Goal: Transaction & Acquisition: Book appointment/travel/reservation

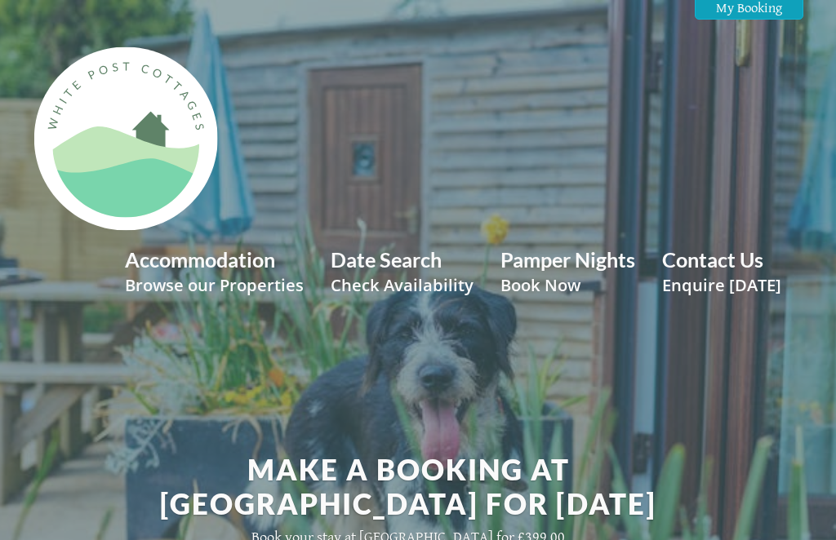
scroll to position [670, 0]
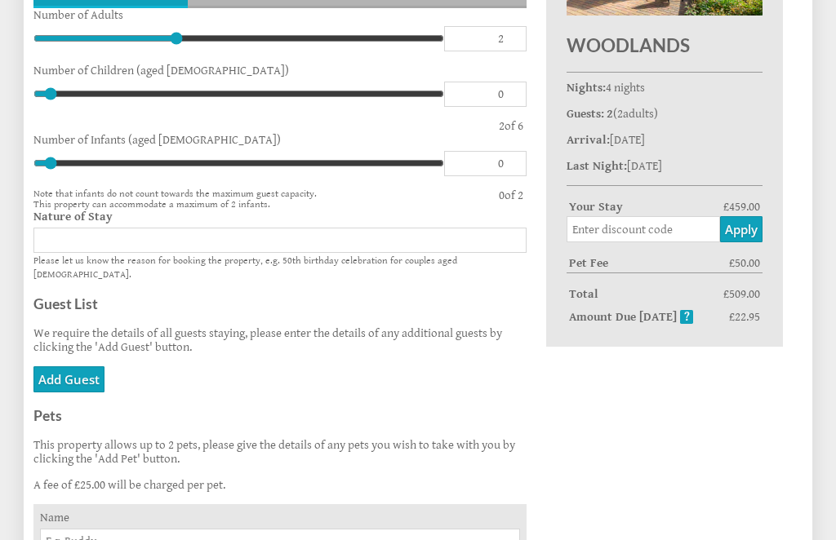
scroll to position [822, 0]
click at [74, 393] on link "Add Guest" at bounding box center [68, 379] width 71 height 26
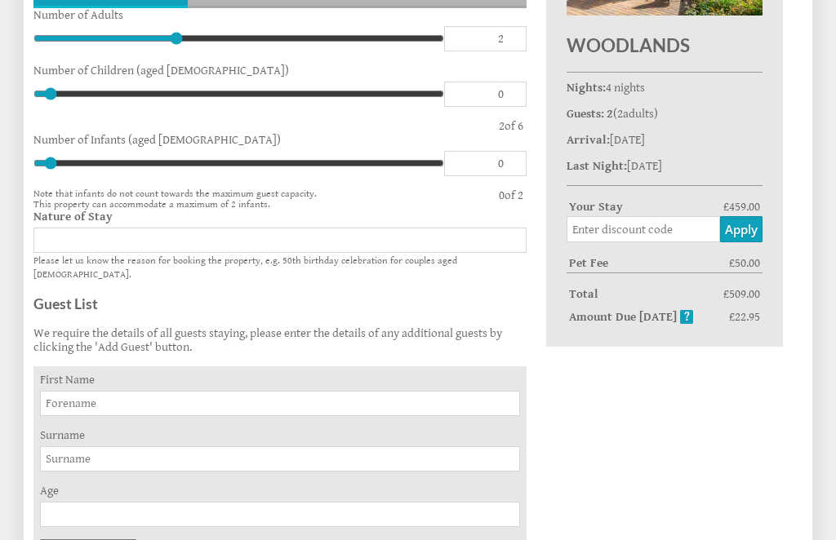
click at [127, 416] on input "First Name" at bounding box center [280, 403] width 480 height 25
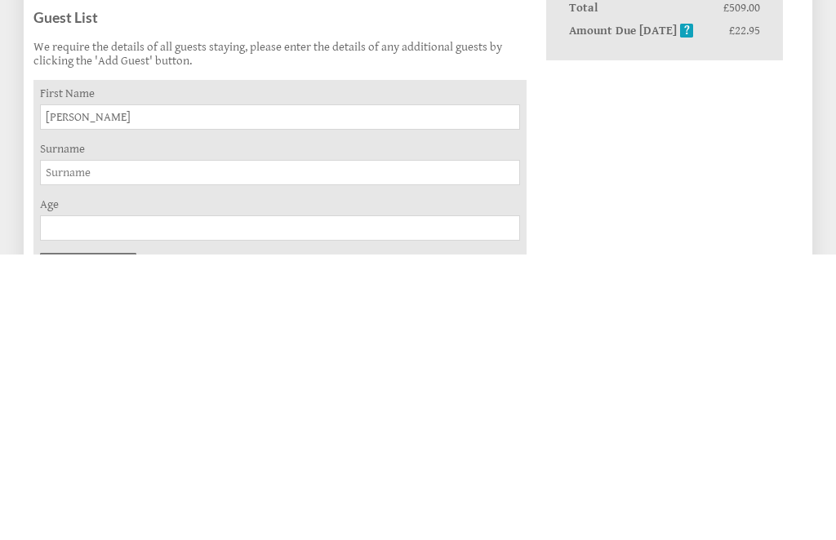
type input "Sarah"
click at [118, 446] on input "Surname" at bounding box center [280, 458] width 480 height 25
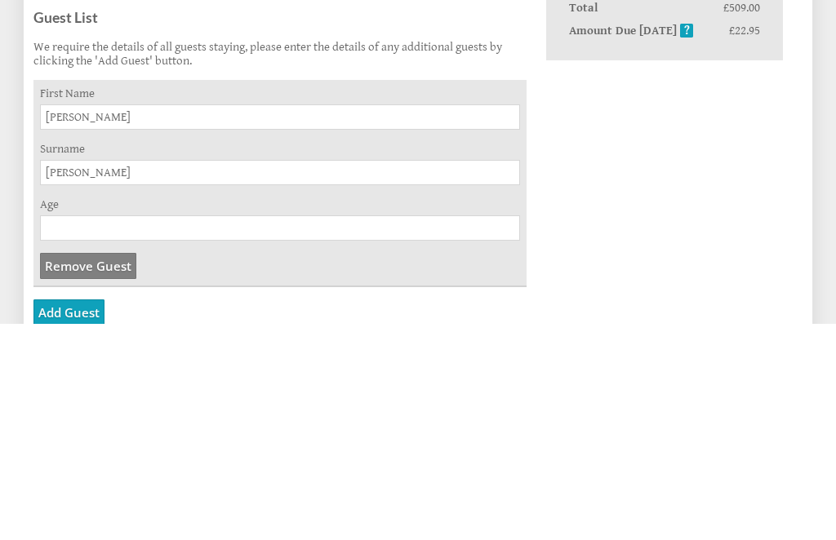
scroll to position [905, 0]
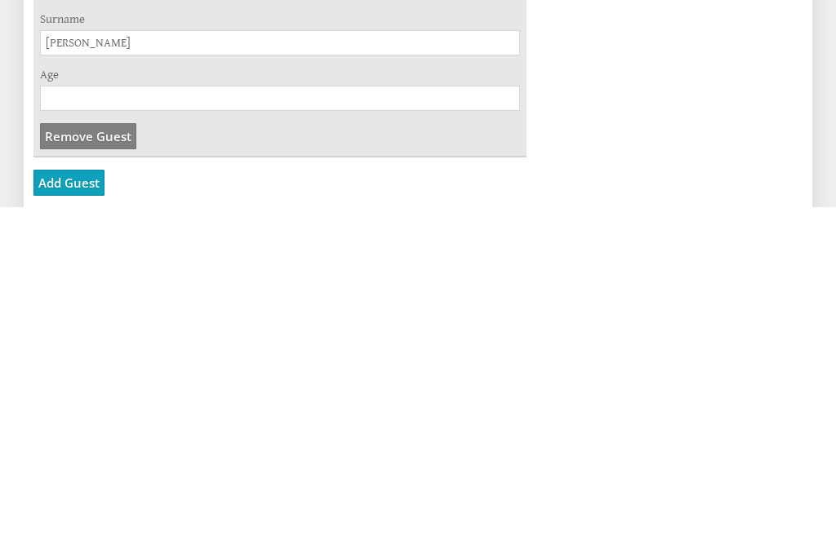
type input "Smith"
click at [67, 503] on link "Add Guest" at bounding box center [68, 516] width 71 height 26
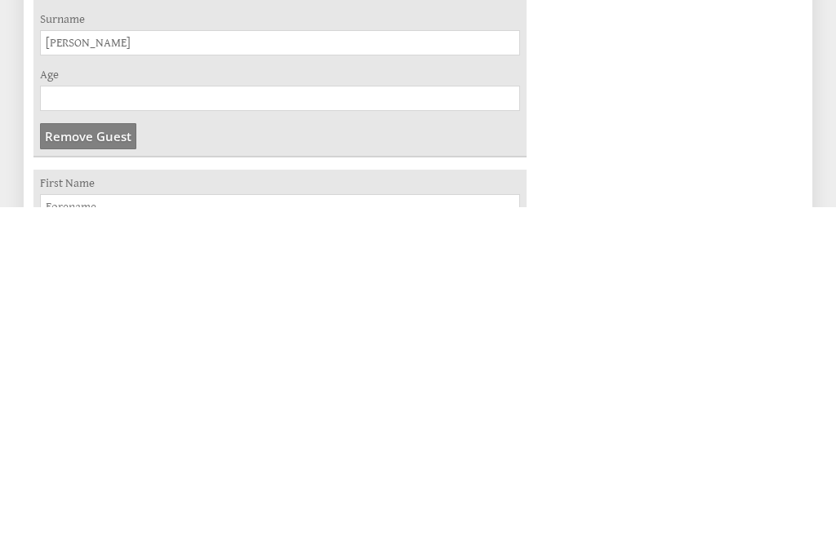
scroll to position [1238, 0]
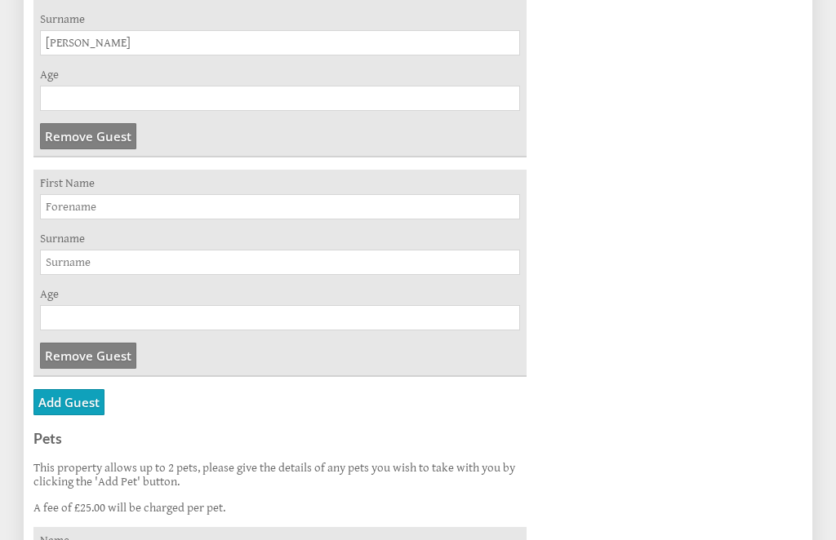
click at [132, 220] on input "First Name" at bounding box center [280, 206] width 480 height 25
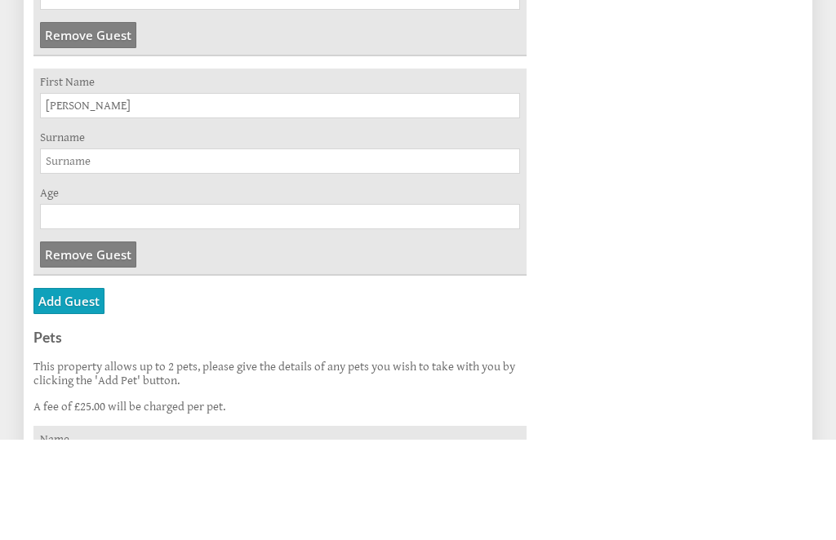
type input "Steven"
click at [101, 250] on input "Surname" at bounding box center [280, 262] width 480 height 25
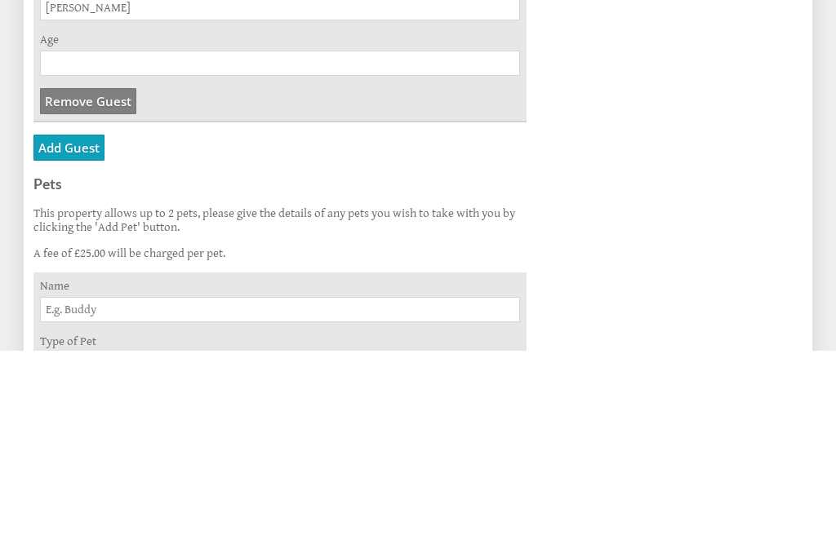
scroll to position [1308, 0]
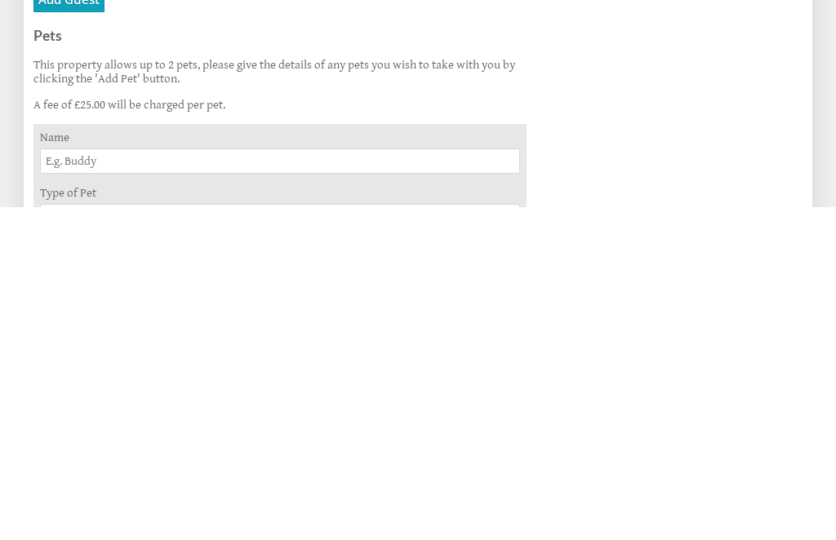
type input "Smith"
click at [104, 481] on input "Name" at bounding box center [280, 493] width 480 height 25
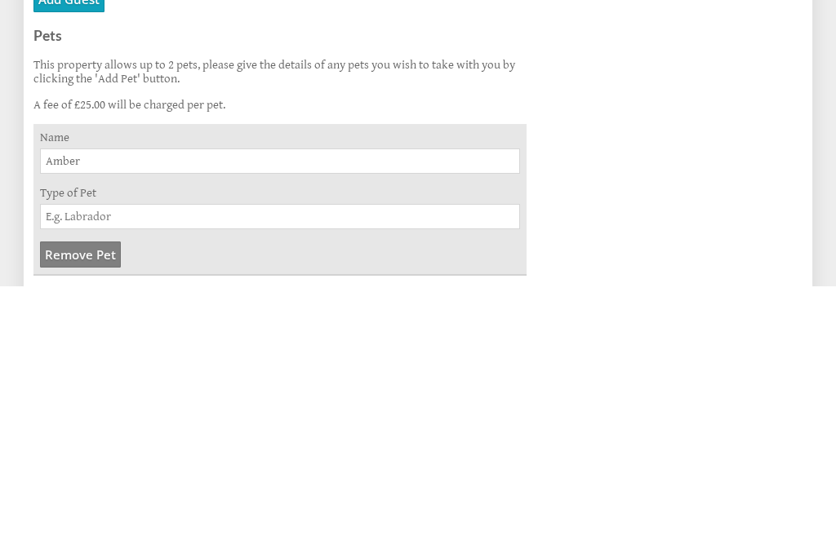
scroll to position [1389, 0]
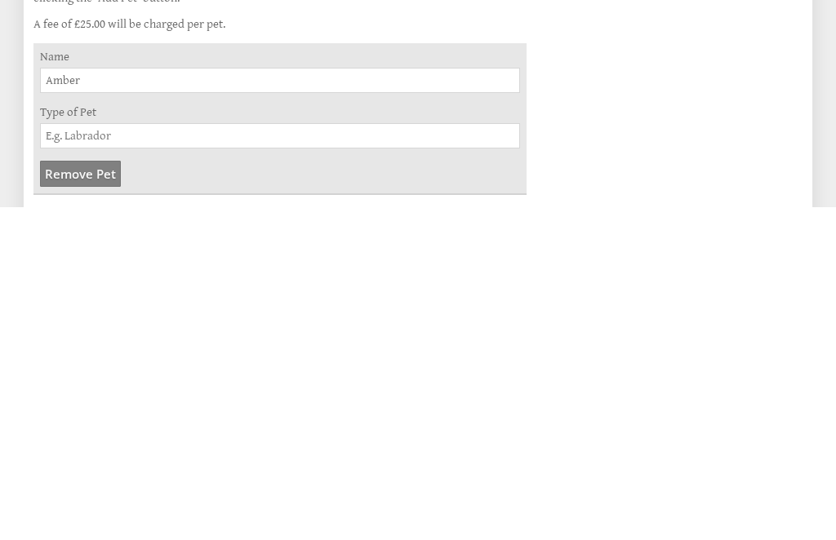
type input "Amber"
click at [134, 456] on input "Type of Pet" at bounding box center [280, 468] width 480 height 25
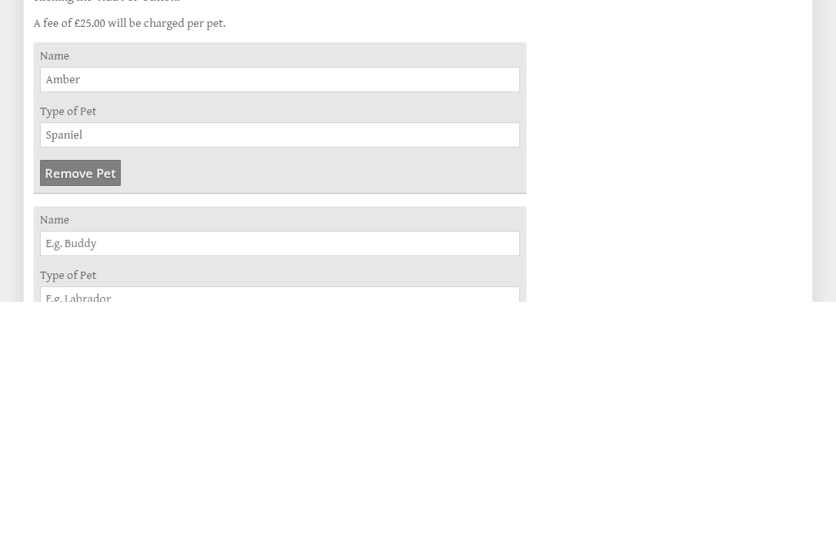
scroll to position [1493, 0]
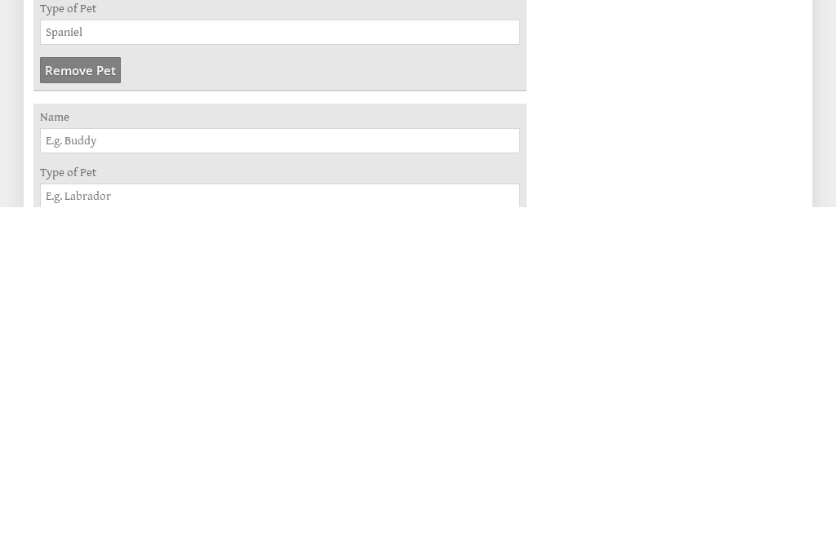
type input "Spaniel"
click at [64, 461] on input "Name" at bounding box center [280, 473] width 480 height 25
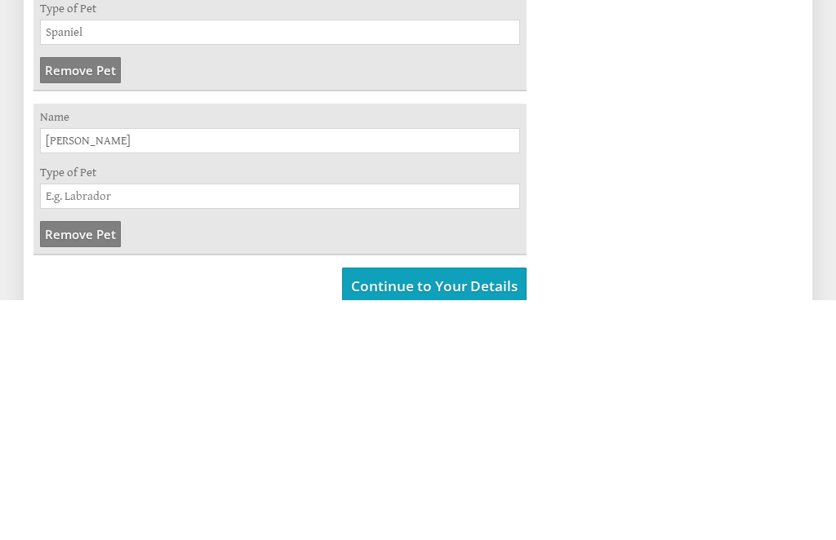
scroll to position [1602, 0]
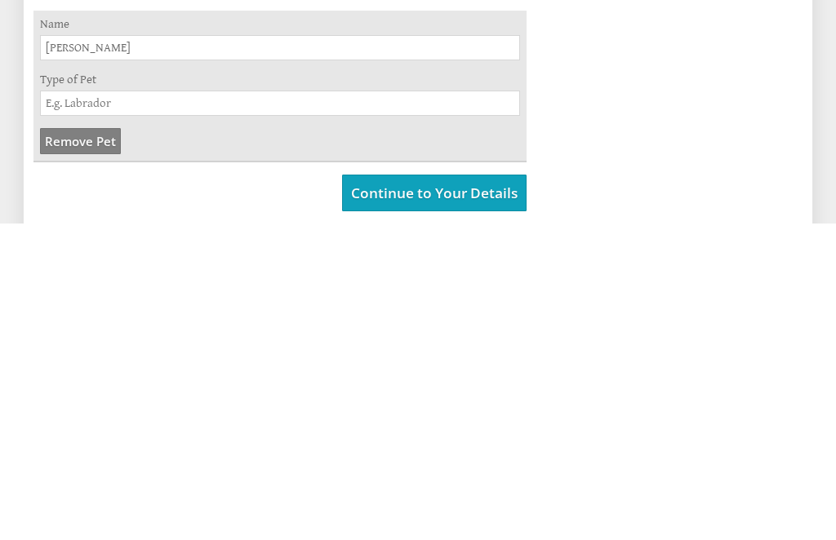
type input "Lottie"
click at [211, 407] on input "Type of Pet" at bounding box center [280, 419] width 480 height 25
type input "Spaniel"
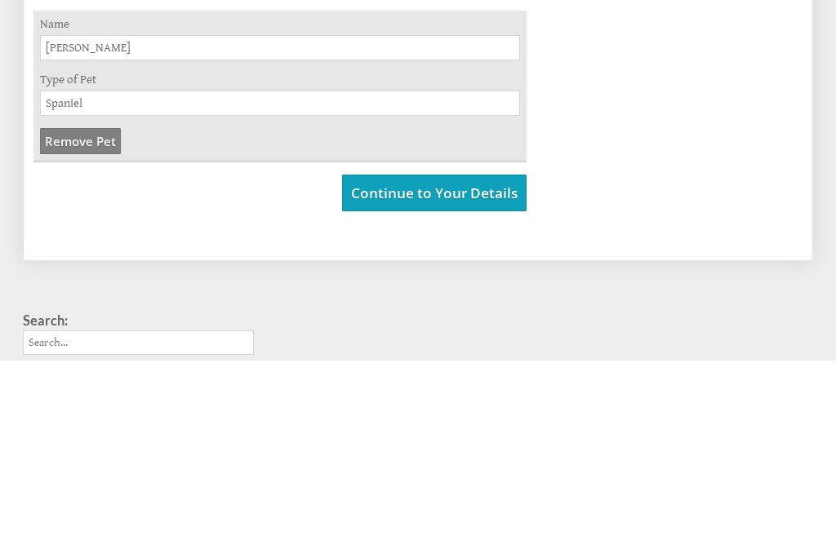
scroll to position [1739, 0]
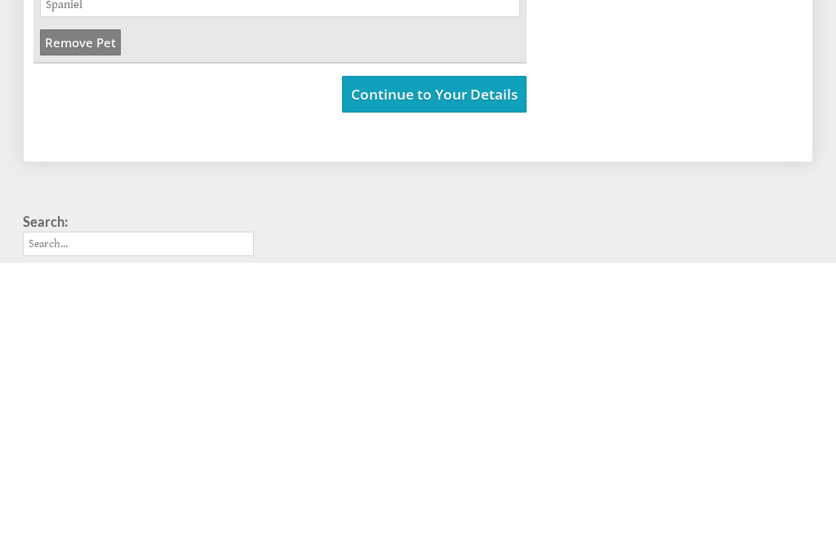
click at [476, 354] on link "Continue to Your Details" at bounding box center [434, 372] width 184 height 37
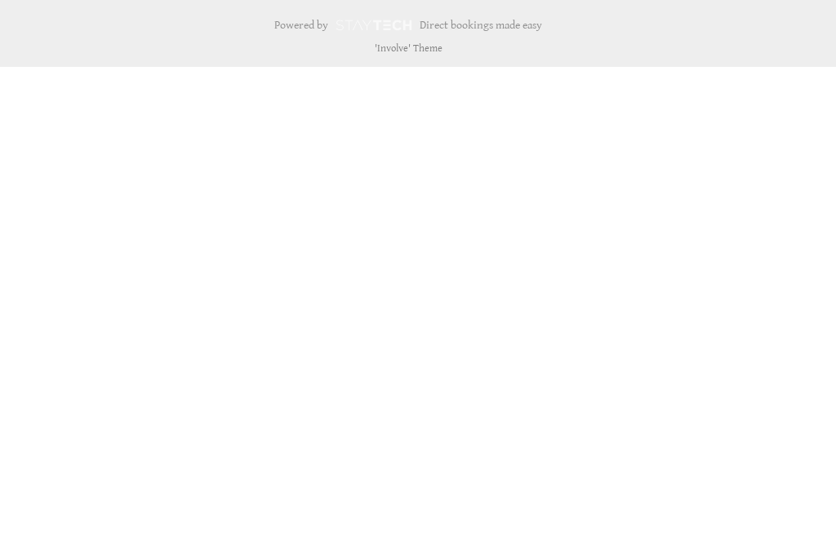
scroll to position [683, 0]
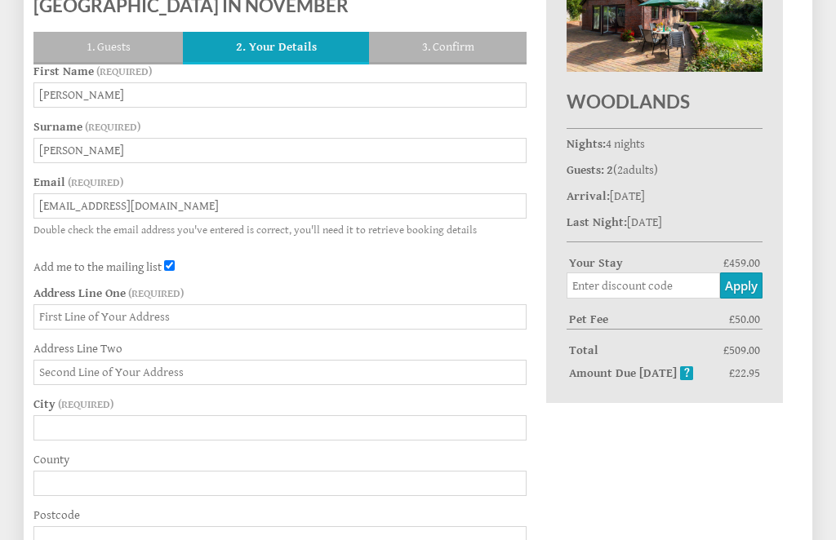
click at [350, 330] on input "Address Line One" at bounding box center [279, 316] width 493 height 25
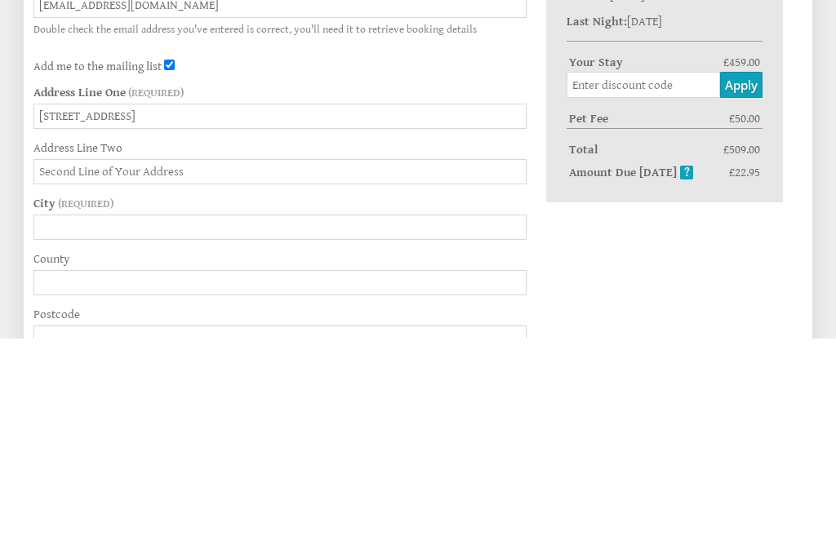
type input "76 St Michaels Gardens"
click at [184, 416] on input "City" at bounding box center [279, 428] width 493 height 25
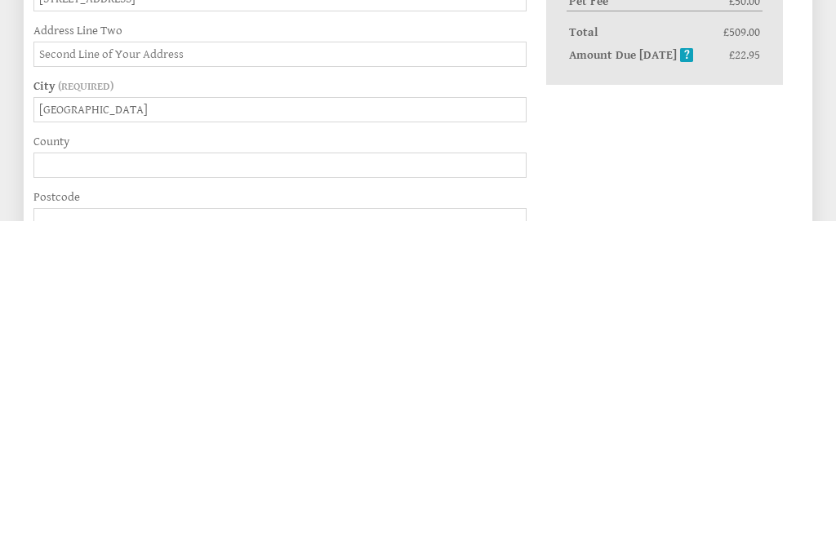
type input "South Petherton"
click at [122, 472] on input "County" at bounding box center [279, 484] width 493 height 25
type input "Somerset"
click at [104, 527] on input "Postcode" at bounding box center [279, 539] width 493 height 25
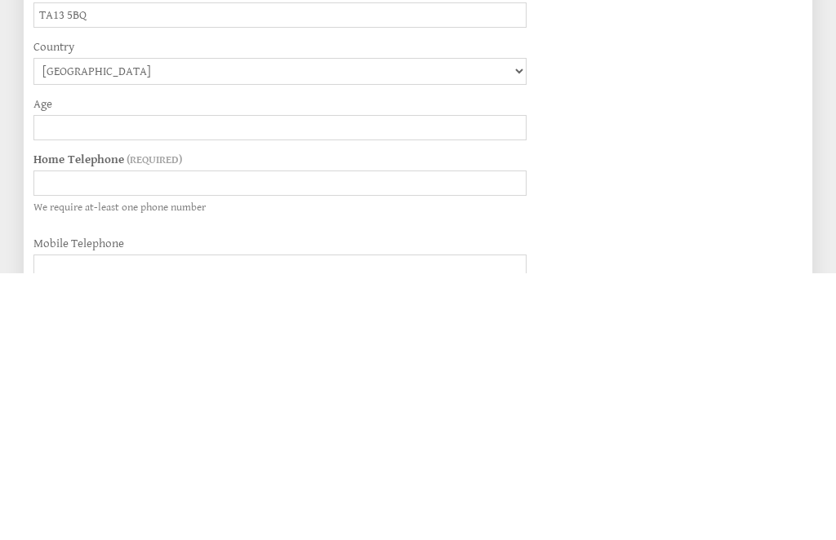
scroll to position [1028, 0]
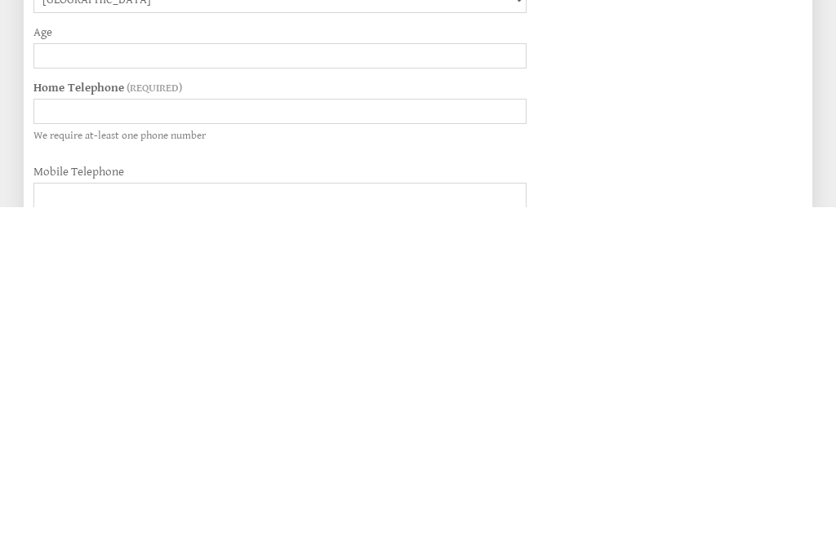
type input "TA13 5BQ"
click at [509, 432] on input "Home Telephone" at bounding box center [279, 444] width 493 height 25
click at [753, 202] on div "Welcome! To confirm your booking offer please fill in the form below: Book your…" at bounding box center [408, 155] width 769 height 998
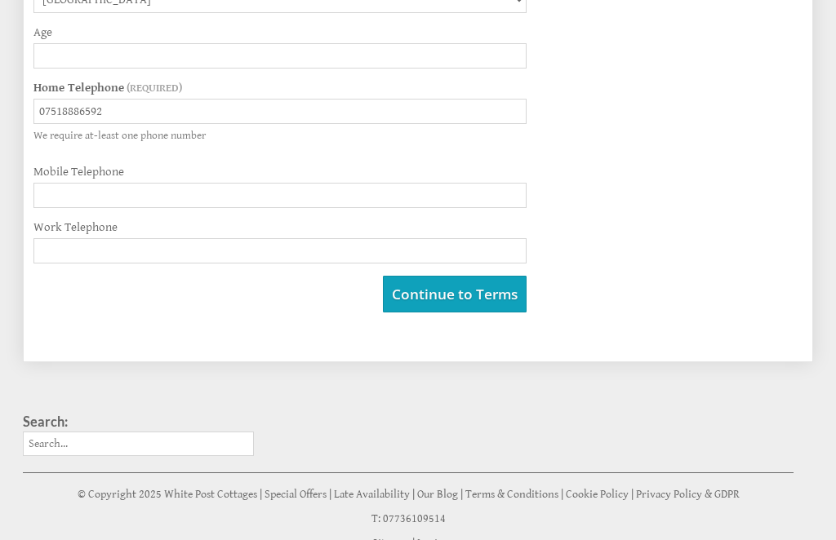
click at [119, 124] on input "07518886592" at bounding box center [279, 111] width 493 height 25
type input "0"
click at [105, 208] on input "Mobile Telephone" at bounding box center [279, 195] width 493 height 25
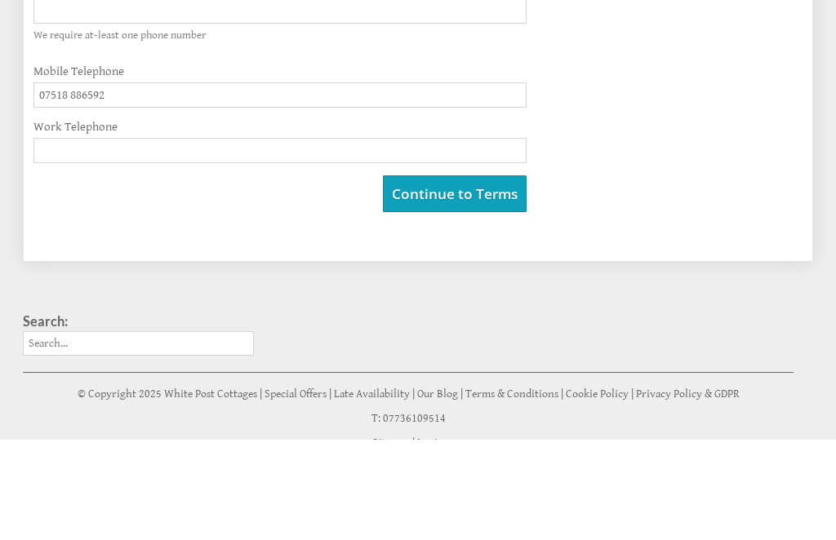
type input "07518 886592"
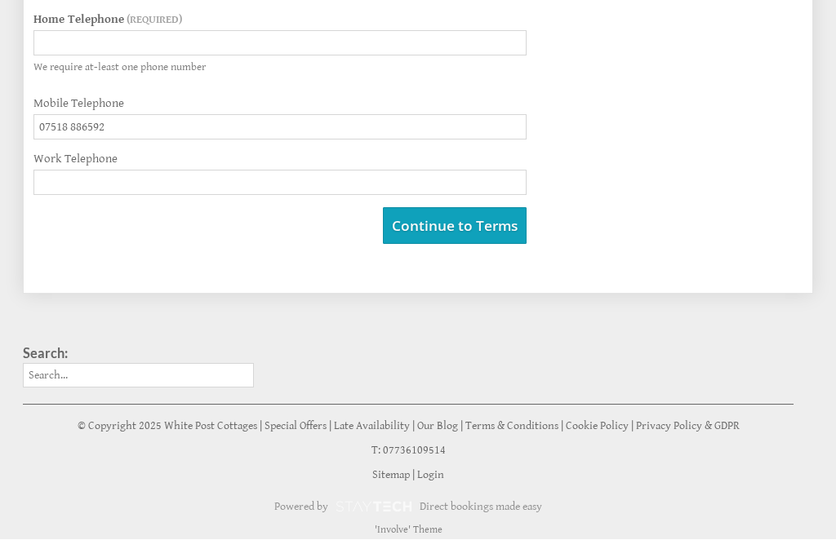
click at [507, 245] on link "Continue to Terms" at bounding box center [455, 226] width 144 height 37
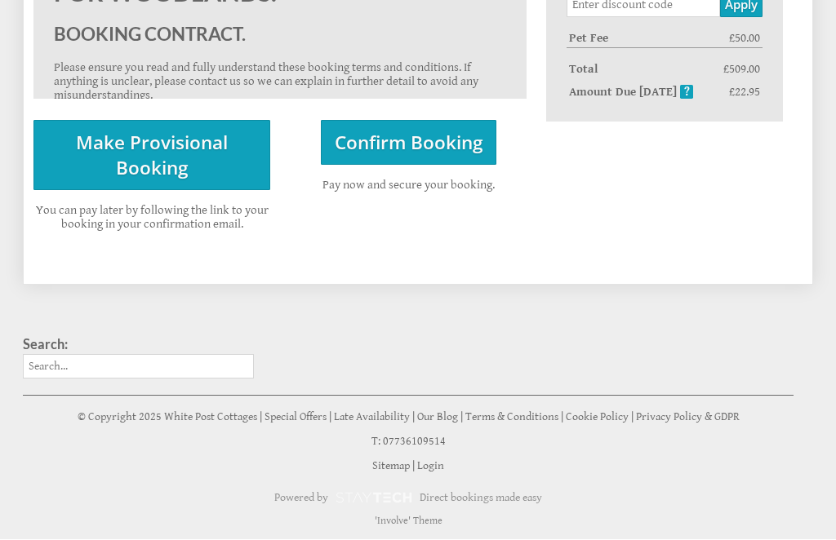
scroll to position [676, 0]
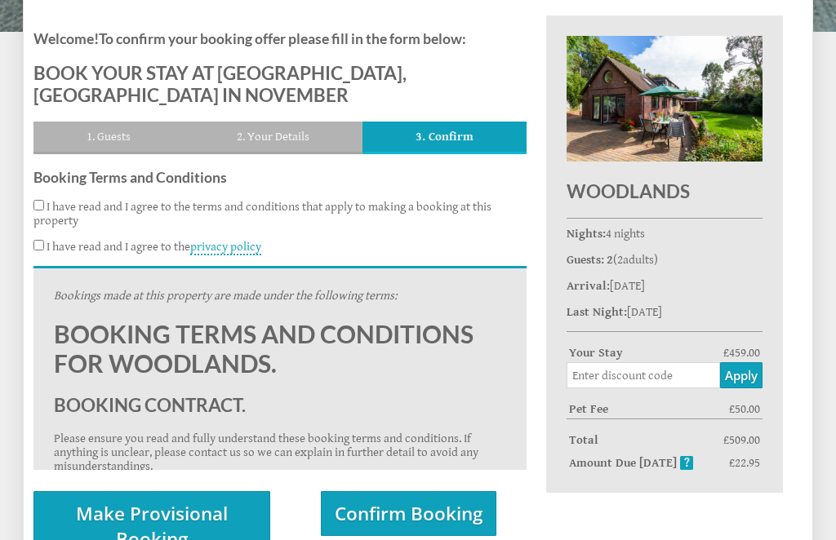
click at [43, 211] on input "I have read and I agree to the terms and conditions that apply to making a book…" at bounding box center [38, 205] width 11 height 11
checkbox input "true"
click at [41, 251] on input "I have read and I agree to the privacy policy" at bounding box center [38, 245] width 11 height 11
checkbox input "true"
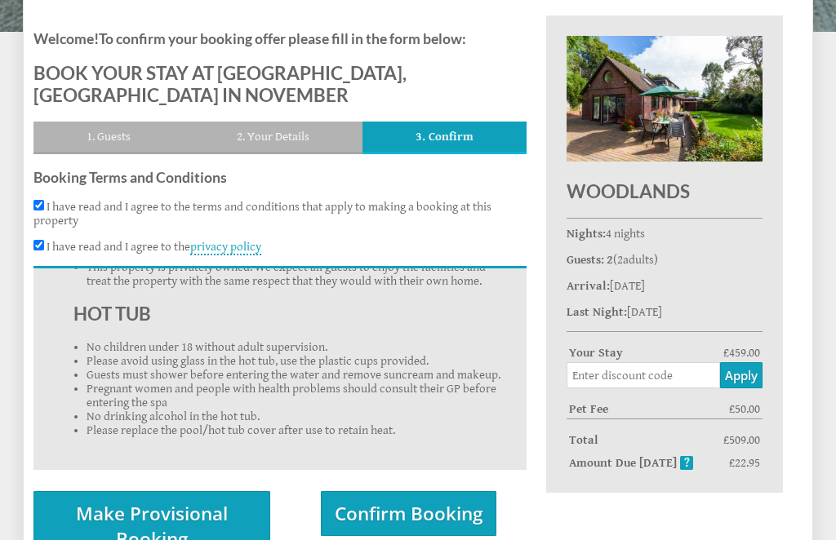
scroll to position [2466, 0]
click at [415, 526] on span "Confirm Booking" at bounding box center [409, 513] width 148 height 25
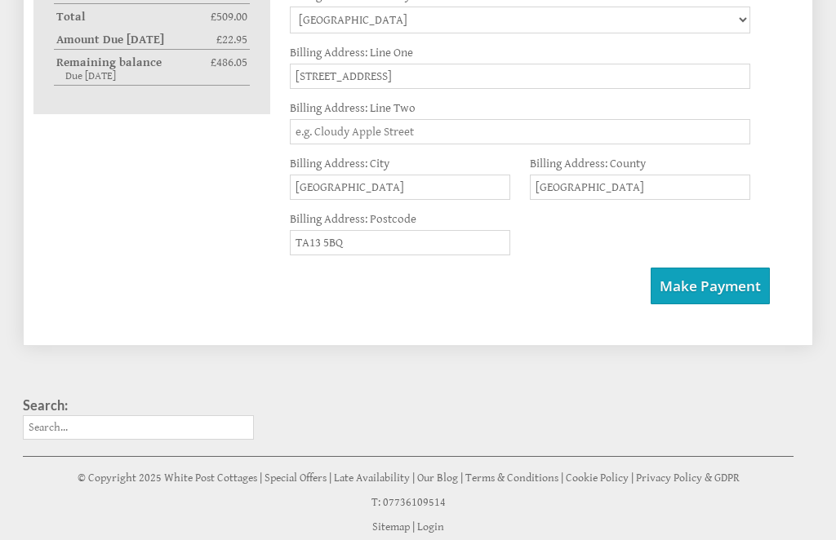
scroll to position [1169, 0]
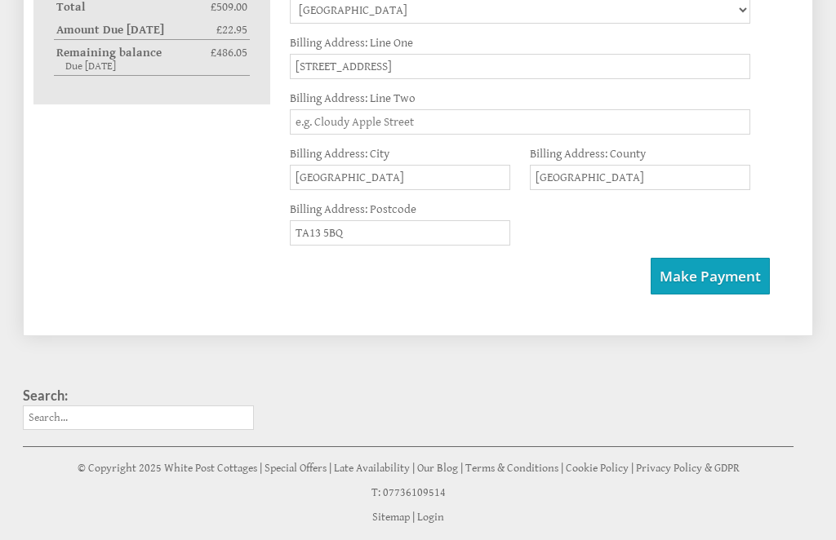
click at [715, 286] on span "Make Payment" at bounding box center [709, 277] width 101 height 19
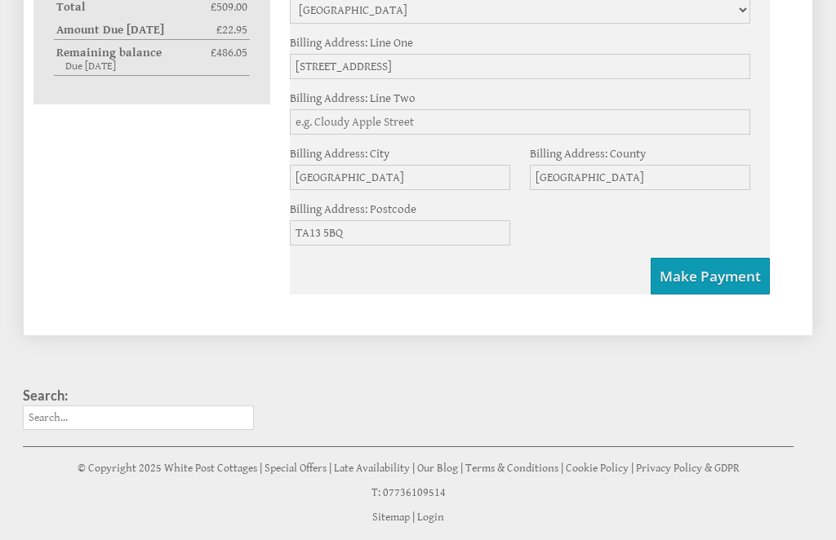
scroll to position [1223, 0]
